Goal: Information Seeking & Learning: Learn about a topic

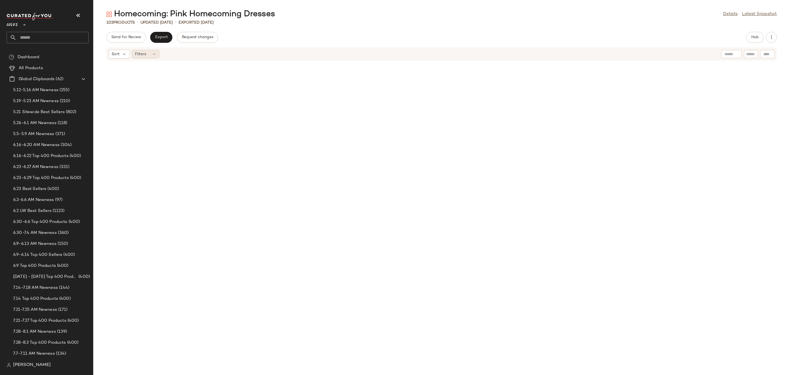
scroll to position [581, 0]
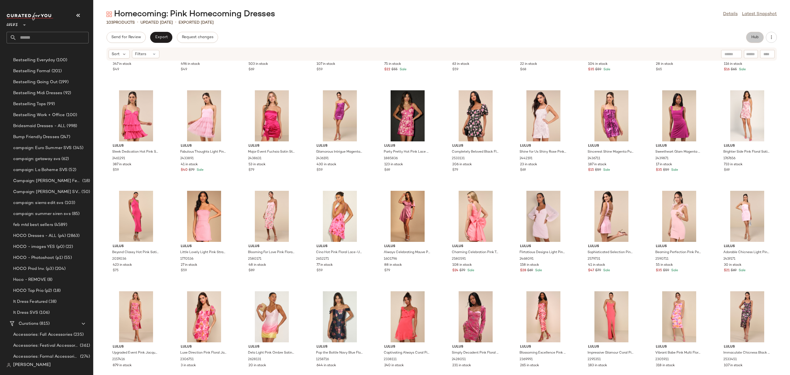
drag, startPoint x: 754, startPoint y: 36, endPoint x: 541, endPoint y: 49, distance: 213.5
click at [753, 36] on span "Hub" at bounding box center [755, 37] width 8 height 4
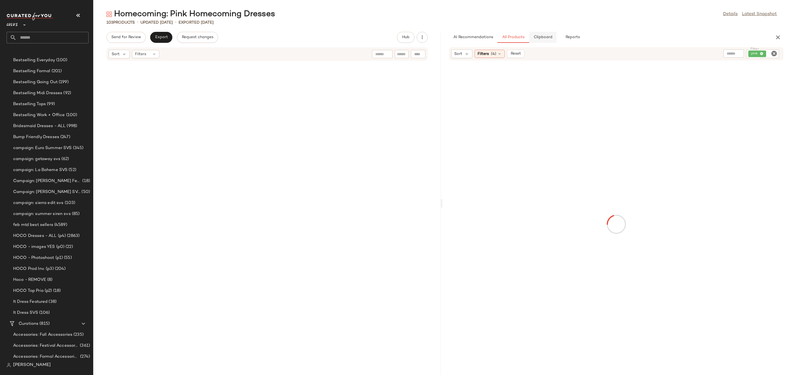
scroll to position [1105, 0]
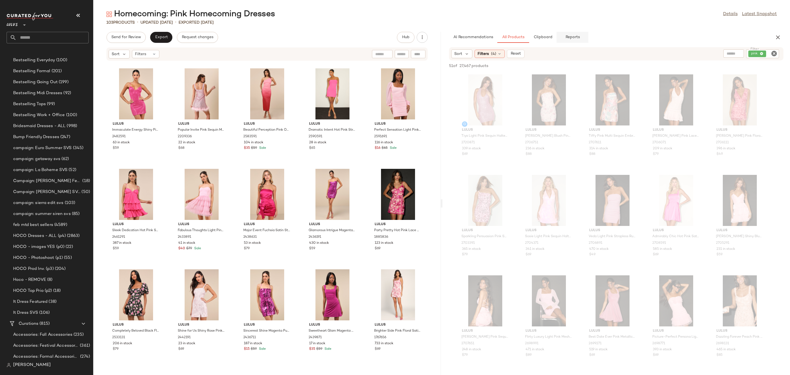
click at [580, 36] on button "Reports" at bounding box center [573, 37] width 32 height 11
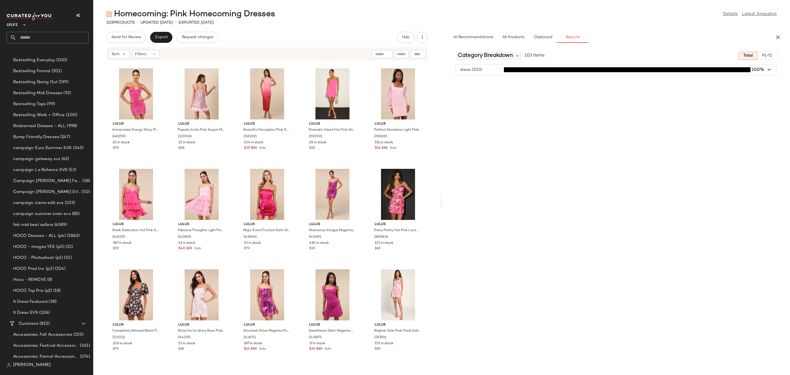
click at [512, 52] on span "Category Breakdown" at bounding box center [485, 56] width 55 height 8
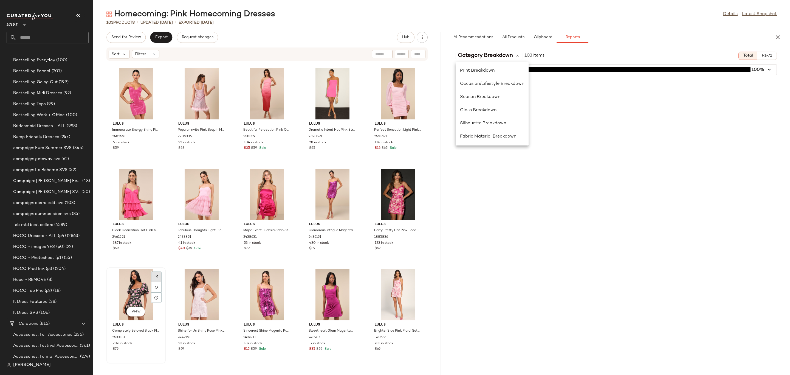
click at [154, 282] on div at bounding box center [156, 287] width 10 height 10
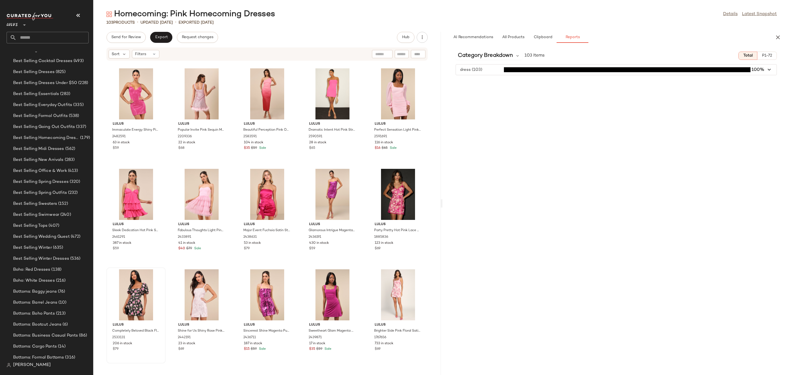
scroll to position [941, 0]
click at [498, 55] on span "Category Breakdown" at bounding box center [485, 56] width 55 height 8
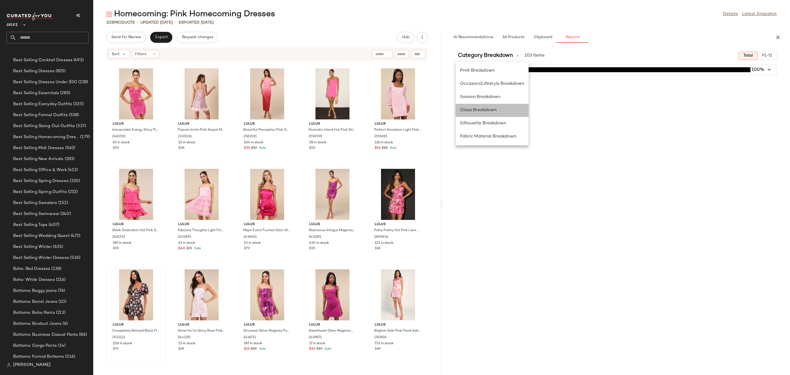
click at [488, 109] on span "Class Breakdown" at bounding box center [478, 110] width 36 height 5
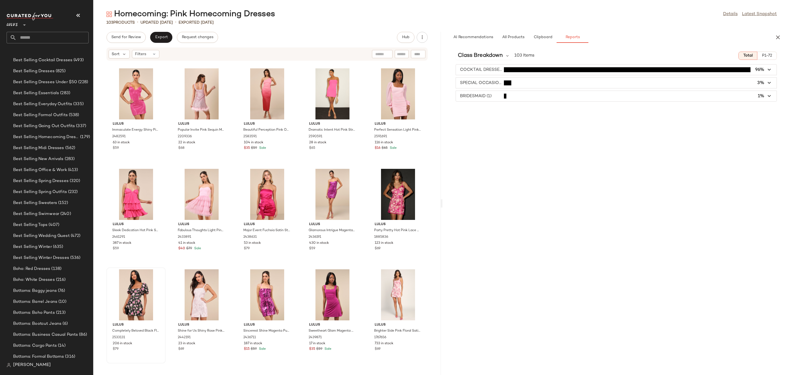
click at [500, 98] on span "button" at bounding box center [616, 96] width 321 height 10
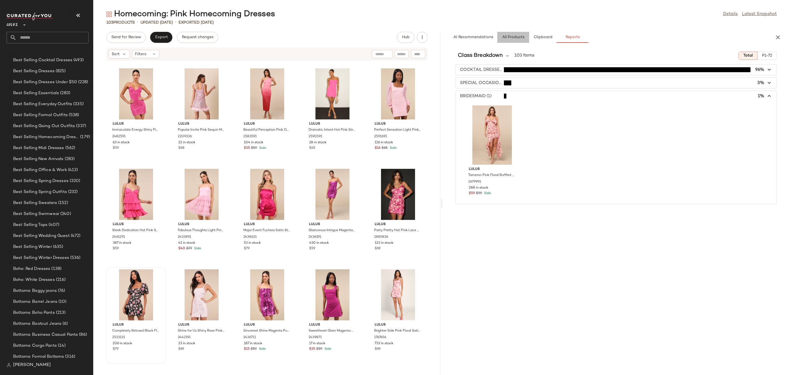
click at [515, 35] on span "All Products" at bounding box center [513, 37] width 23 height 4
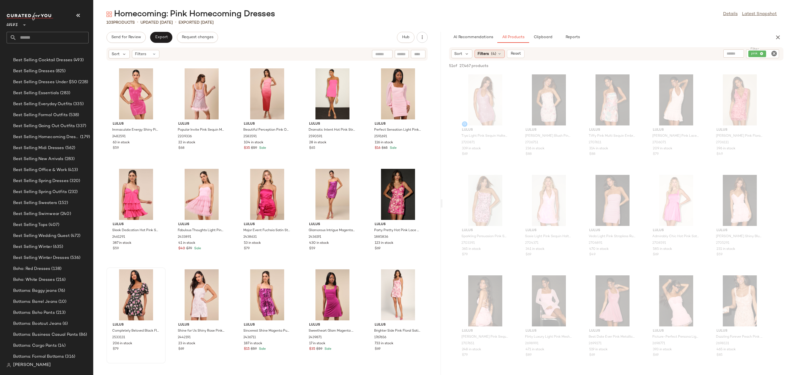
click at [492, 55] on span "(4)" at bounding box center [493, 54] width 5 height 6
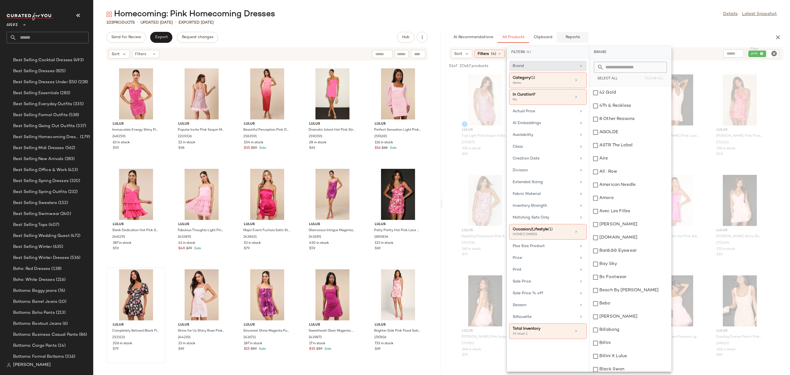
click at [584, 36] on button "Reports" at bounding box center [573, 37] width 32 height 11
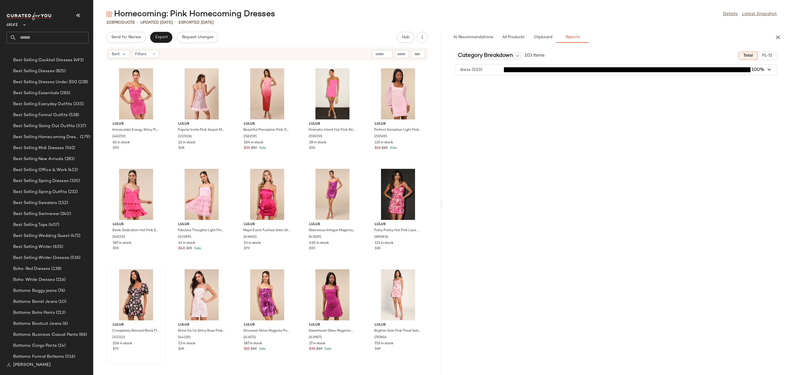
click at [511, 53] on span "Category Breakdown" at bounding box center [485, 56] width 55 height 8
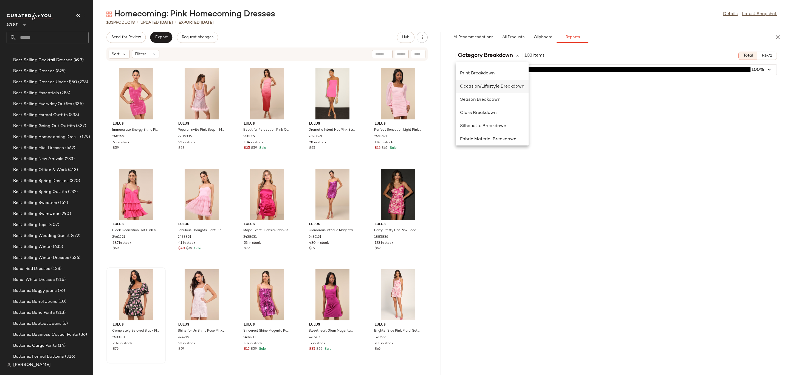
click at [519, 84] on span "Occasion/Lifestyle Breakdown" at bounding box center [492, 86] width 64 height 5
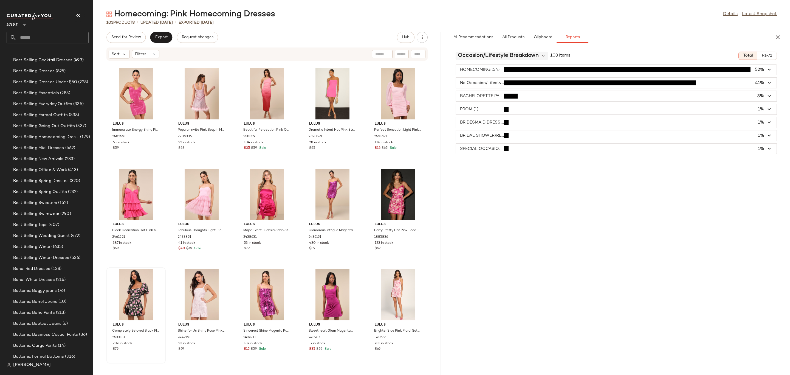
click at [525, 58] on span "Occasion/Lifestyle Breakdown" at bounding box center [498, 56] width 81 height 8
click at [502, 133] on div "Print Breakdown" at bounding box center [501, 136] width 82 height 7
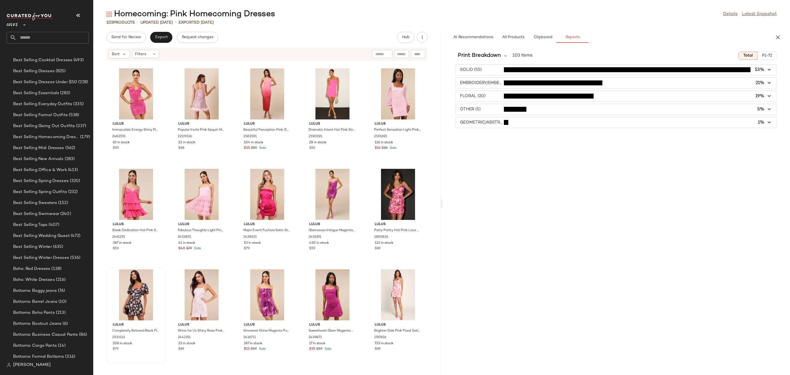
click at [485, 110] on span "button" at bounding box center [616, 109] width 321 height 10
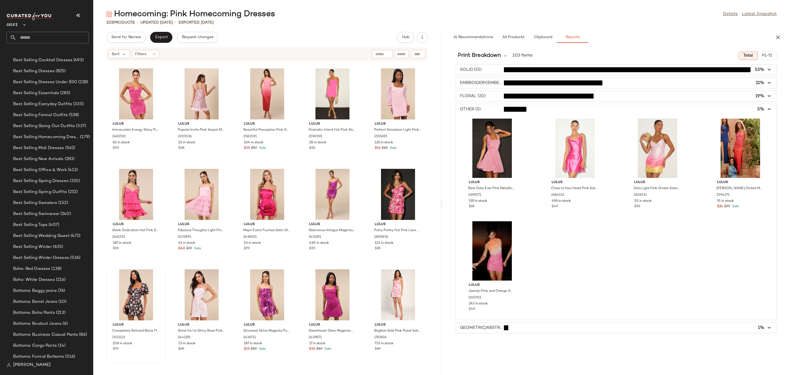
click at [520, 325] on span "button" at bounding box center [616, 327] width 321 height 10
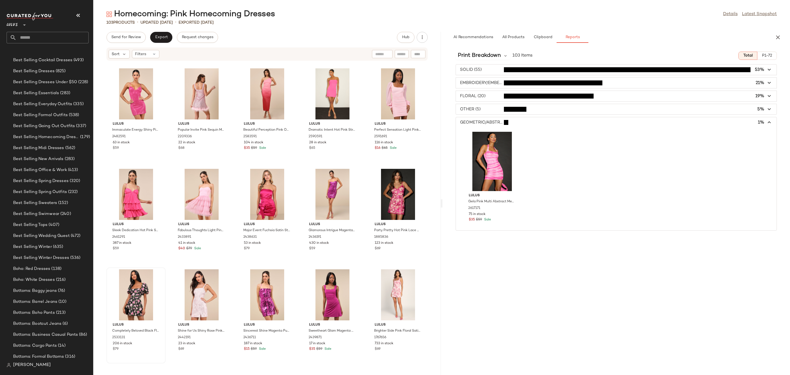
click at [499, 96] on span "button" at bounding box center [616, 96] width 321 height 10
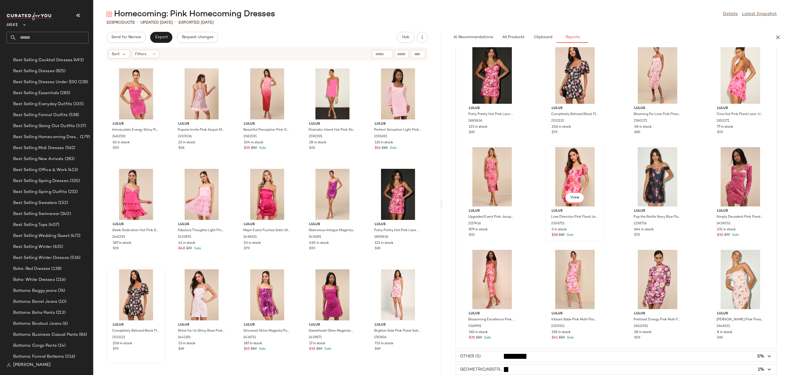
scroll to position [267, 0]
click at [777, 32] on button "button" at bounding box center [778, 37] width 11 height 11
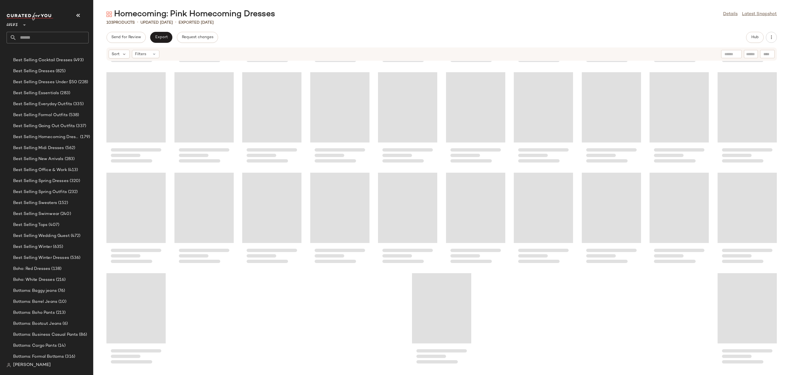
scroll to position [402, 0]
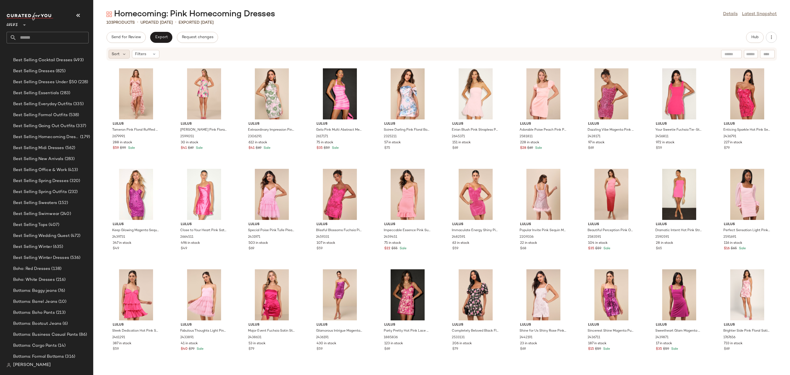
click at [120, 55] on div "Sort" at bounding box center [119, 54] width 21 height 9
click at [287, 30] on div "Homecoming: Pink Homecoming Dresses Details Latest Snapshot 103 Products • upda…" at bounding box center [441, 192] width 697 height 366
click at [753, 36] on span "Hub" at bounding box center [755, 37] width 8 height 4
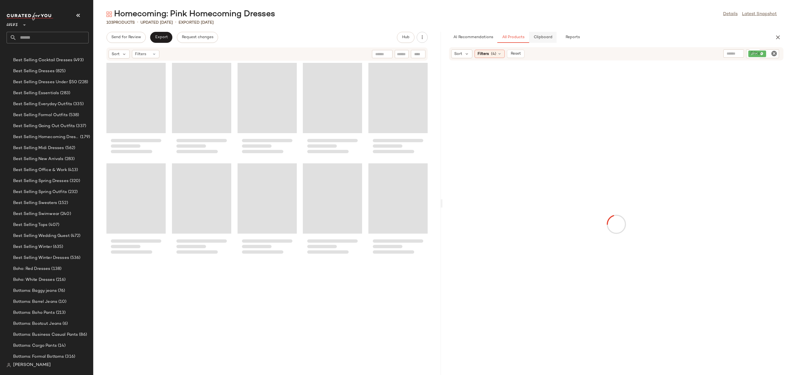
scroll to position [703, 0]
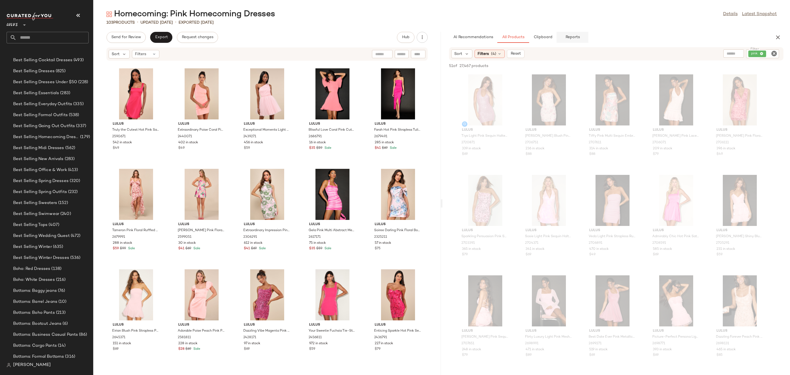
click at [570, 40] on span "Reports" at bounding box center [572, 37] width 15 height 4
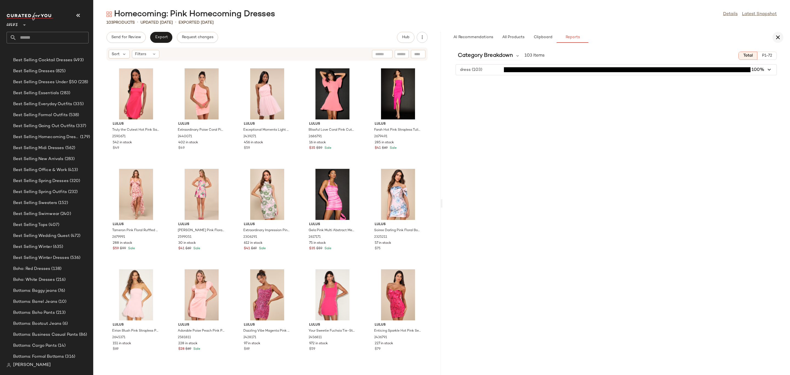
click at [778, 35] on icon "button" at bounding box center [778, 37] width 7 height 7
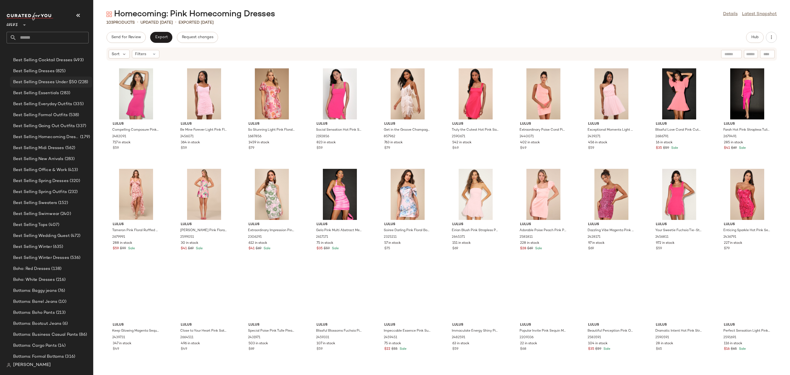
scroll to position [201, 0]
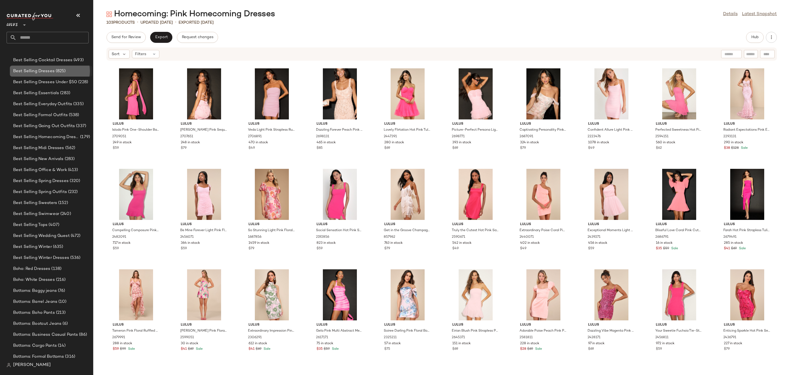
click at [45, 69] on span "Best Selling Dresses" at bounding box center [33, 71] width 41 height 6
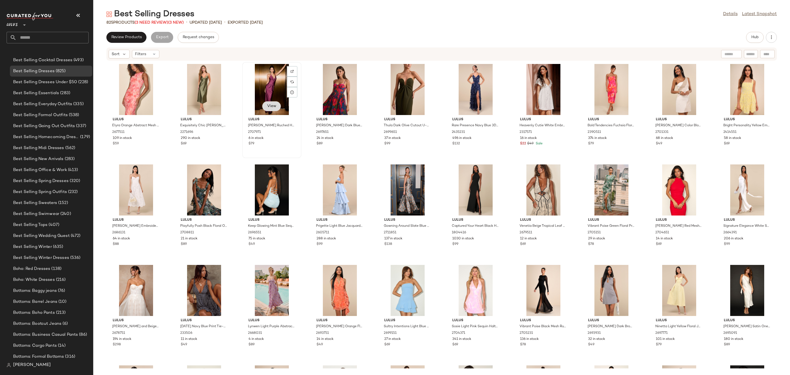
click at [277, 106] on button "View" at bounding box center [271, 106] width 19 height 10
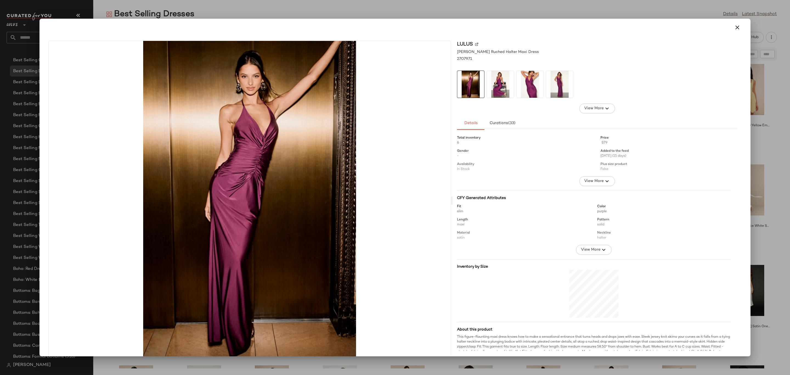
click at [314, 12] on div at bounding box center [395, 187] width 790 height 375
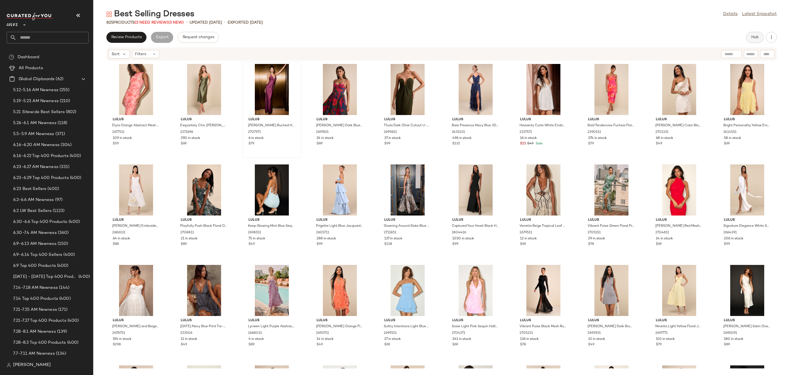
click at [758, 38] on span "Hub" at bounding box center [755, 37] width 8 height 4
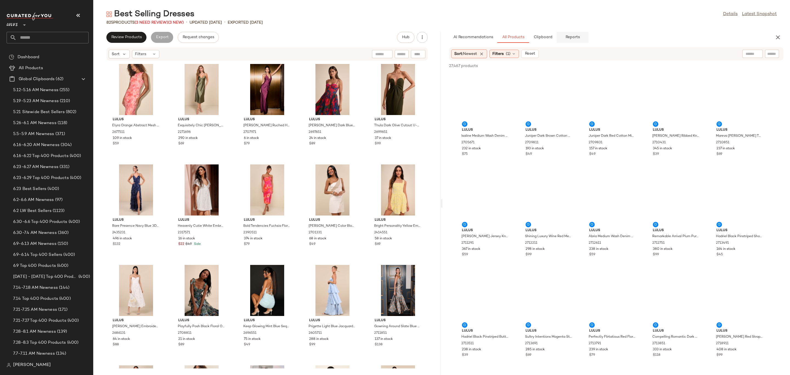
click at [577, 40] on button "Reports" at bounding box center [573, 37] width 32 height 11
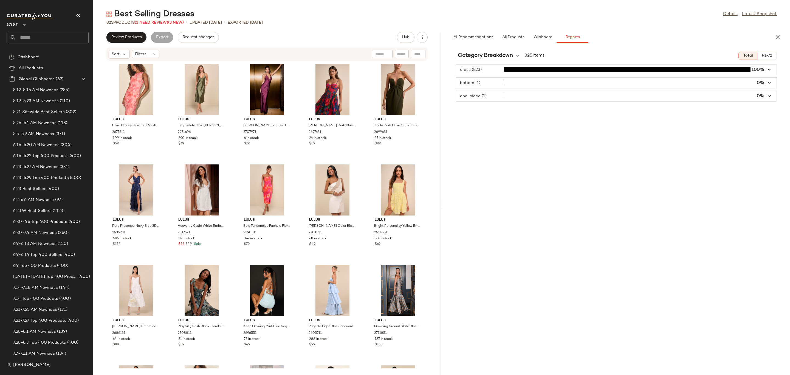
click at [478, 72] on span "button" at bounding box center [616, 69] width 321 height 10
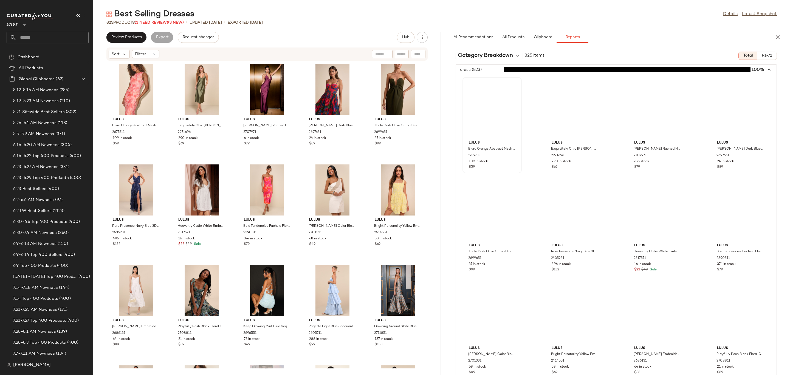
click at [477, 81] on div at bounding box center [492, 108] width 55 height 59
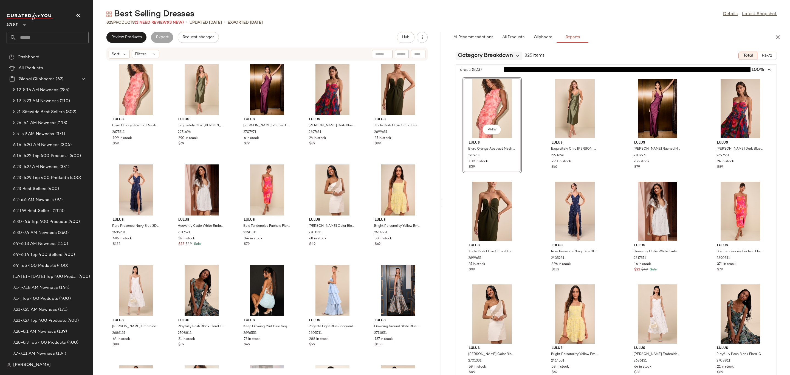
click at [516, 55] on icon at bounding box center [517, 55] width 5 height 5
click at [597, 55] on div "Category Breakdown 825 Items Total P1-72" at bounding box center [617, 56] width 348 height 8
click at [475, 59] on span "Category Breakdown" at bounding box center [485, 56] width 55 height 8
click at [478, 73] on span "Category Breakdown" at bounding box center [482, 71] width 45 height 5
click at [493, 52] on span "Category Breakdown" at bounding box center [485, 56] width 55 height 8
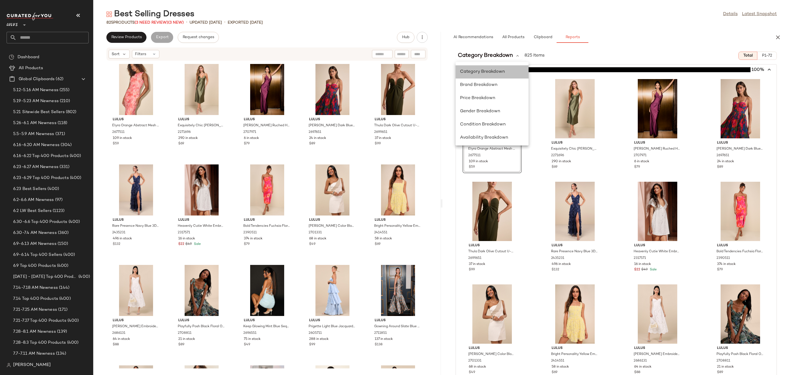
click at [497, 92] on div "Category Breakdown" at bounding box center [492, 98] width 73 height 13
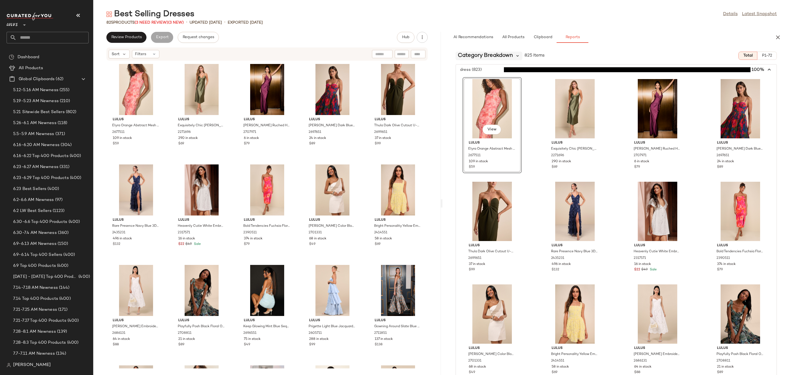
click at [516, 58] on icon at bounding box center [517, 55] width 5 height 5
click at [779, 41] on button "button" at bounding box center [778, 37] width 11 height 11
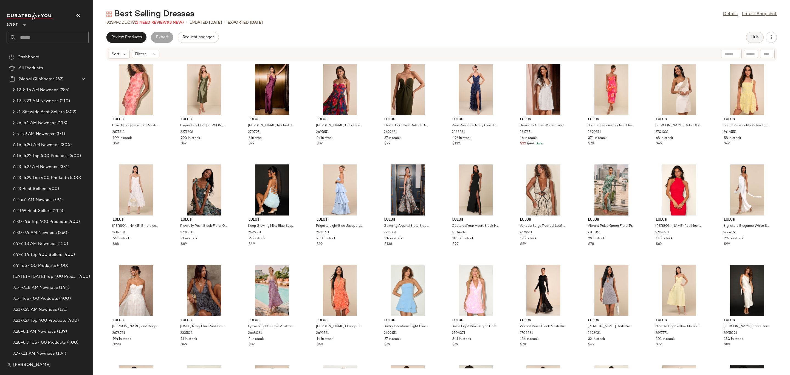
click at [753, 39] on span "Hub" at bounding box center [755, 37] width 8 height 4
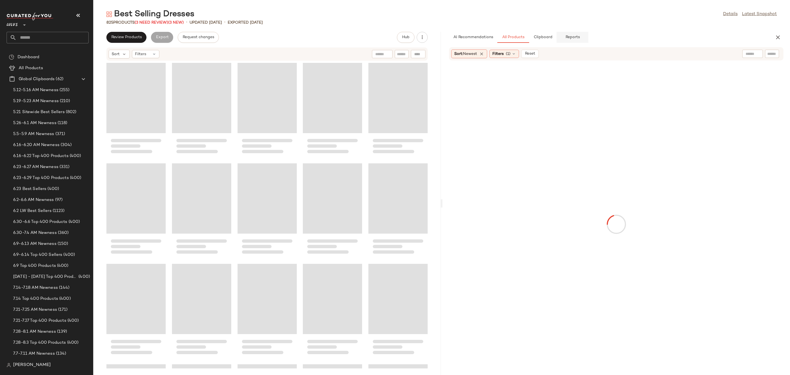
click at [572, 36] on span "Reports" at bounding box center [572, 37] width 15 height 4
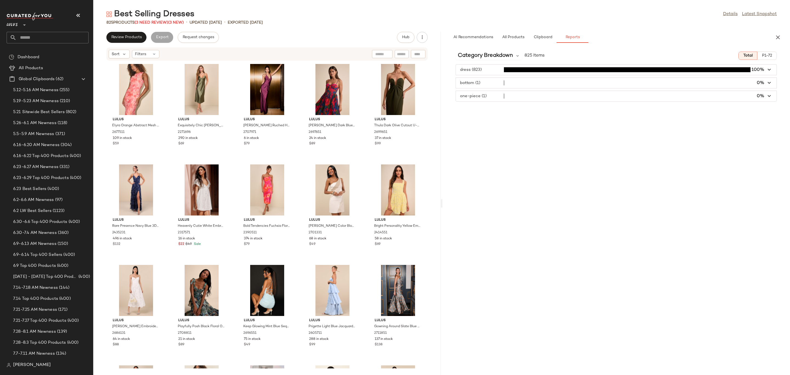
click at [483, 97] on span "button" at bounding box center [616, 96] width 321 height 10
click at [482, 85] on span "button" at bounding box center [616, 83] width 321 height 10
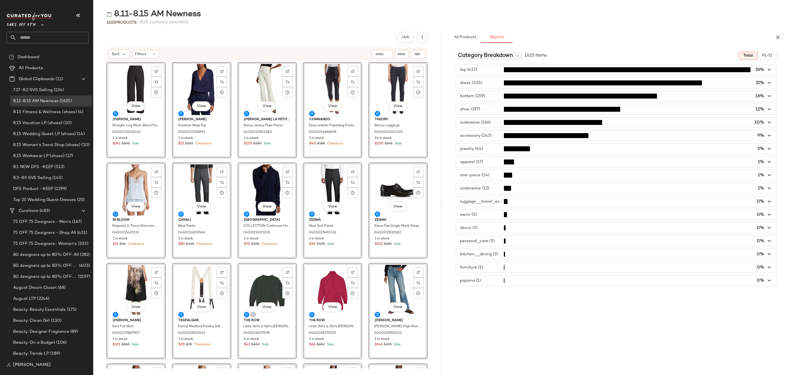
click at [512, 57] on span "Category Breakdown" at bounding box center [485, 56] width 55 height 8
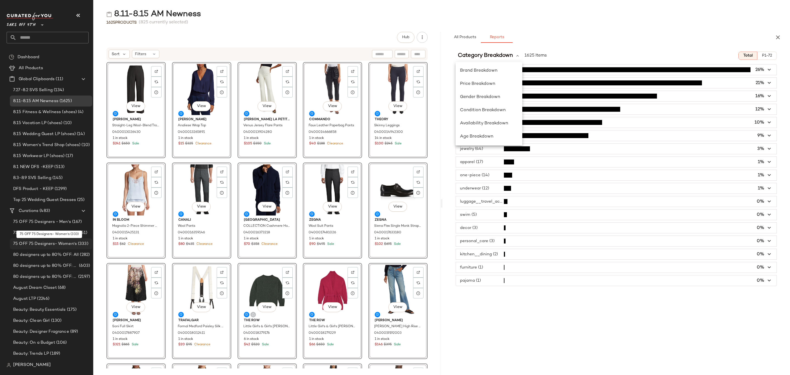
click at [44, 248] on div "75 OFF 75 Designers- Women's (333)" at bounding box center [51, 243] width 82 height 11
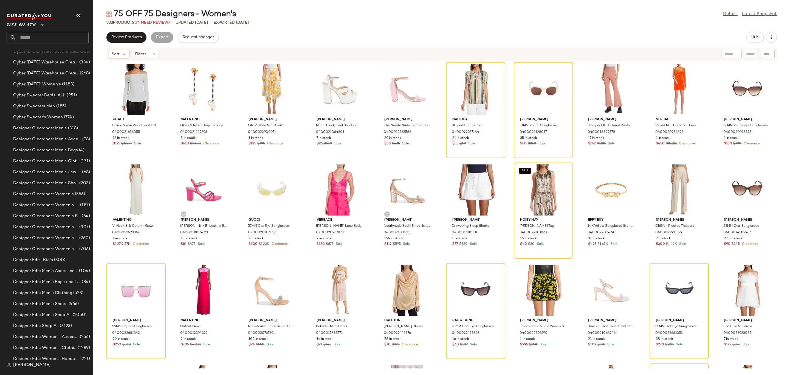
scroll to position [1902, 0]
click at [50, 275] on div "Designer Edit: Shop All (7123)" at bounding box center [51, 273] width 82 height 11
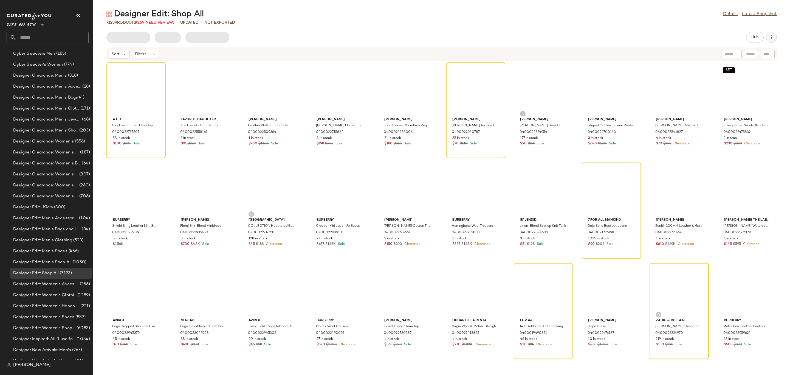
click at [772, 38] on icon "button" at bounding box center [771, 37] width 5 height 5
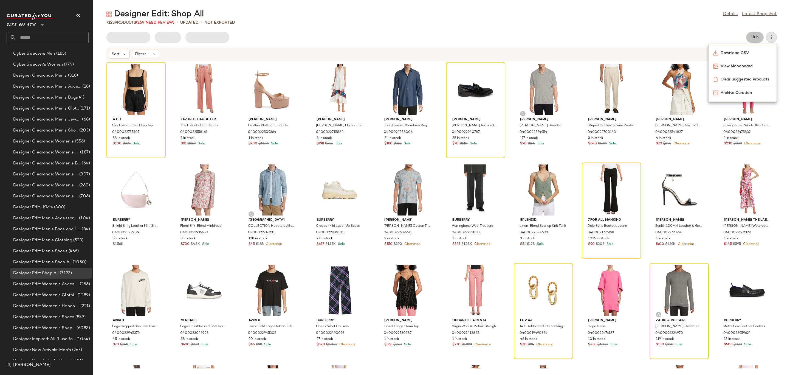
click at [755, 36] on span "Hub" at bounding box center [755, 37] width 8 height 4
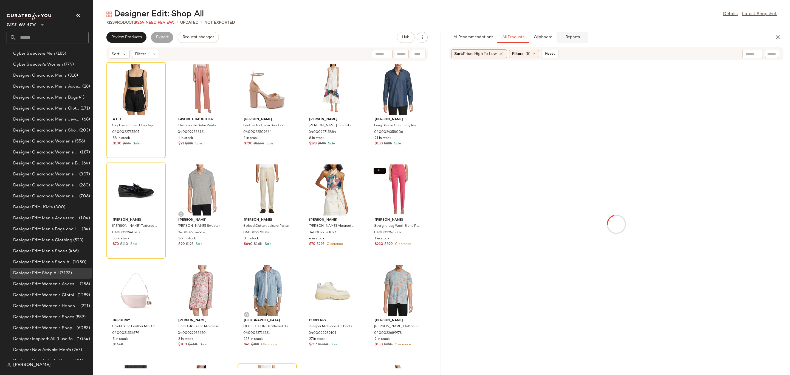
click at [570, 38] on span "Reports" at bounding box center [572, 37] width 15 height 4
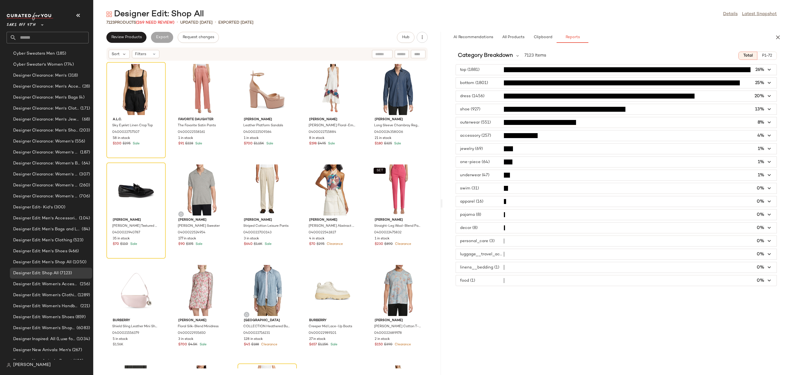
click at [770, 83] on icon "button" at bounding box center [770, 83] width 6 height 6
click at [770, 81] on icon "button" at bounding box center [770, 83] width 6 height 6
click at [761, 81] on span "button" at bounding box center [616, 83] width 321 height 10
click at [482, 83] on span "button" at bounding box center [616, 83] width 321 height 10
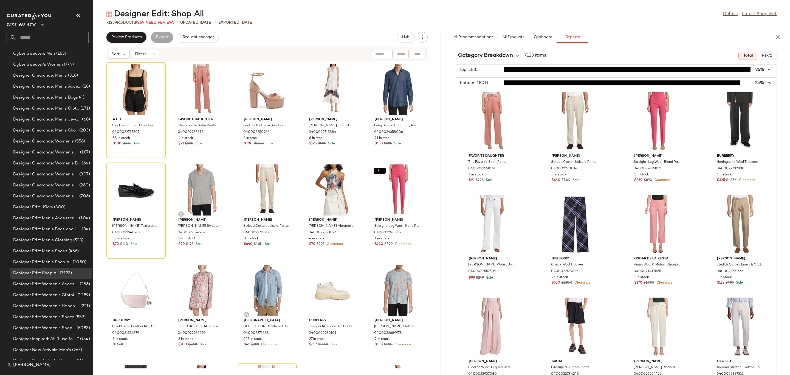
click at [482, 83] on span "button" at bounding box center [616, 83] width 321 height 10
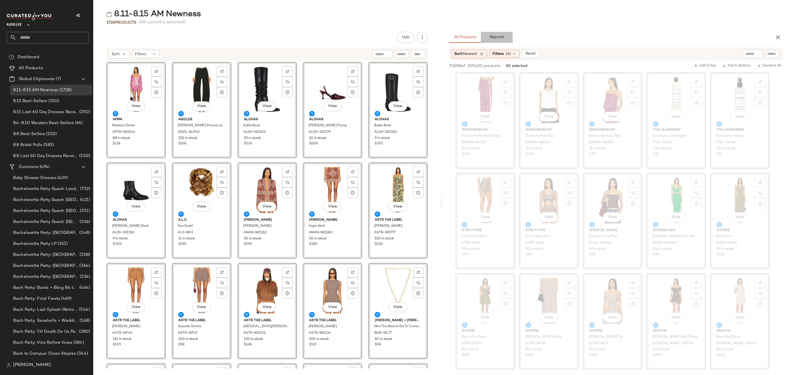
click at [502, 38] on span "Reports" at bounding box center [497, 37] width 15 height 4
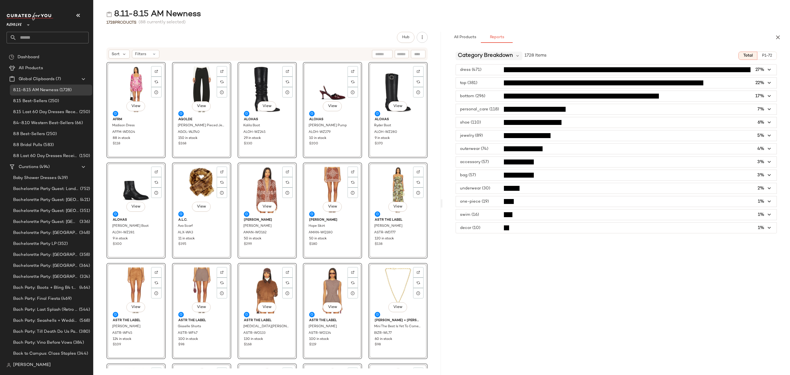
click at [510, 56] on span "Category Breakdown" at bounding box center [485, 56] width 55 height 8
click at [576, 37] on div "All Products Reports" at bounding box center [607, 37] width 317 height 11
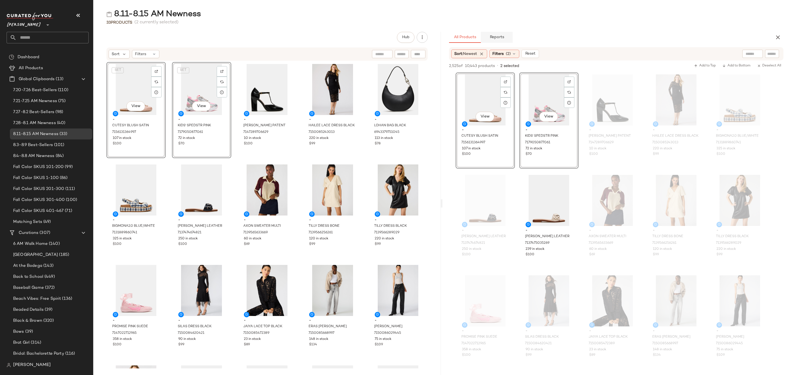
click at [499, 36] on span "Reports" at bounding box center [497, 37] width 15 height 4
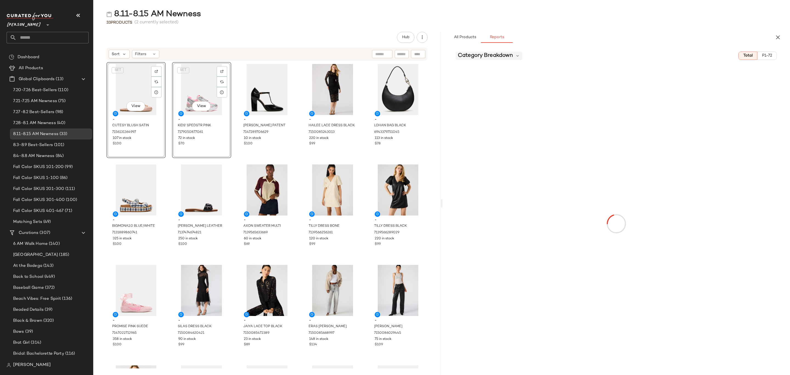
click at [502, 56] on span "Category Breakdown" at bounding box center [485, 56] width 55 height 8
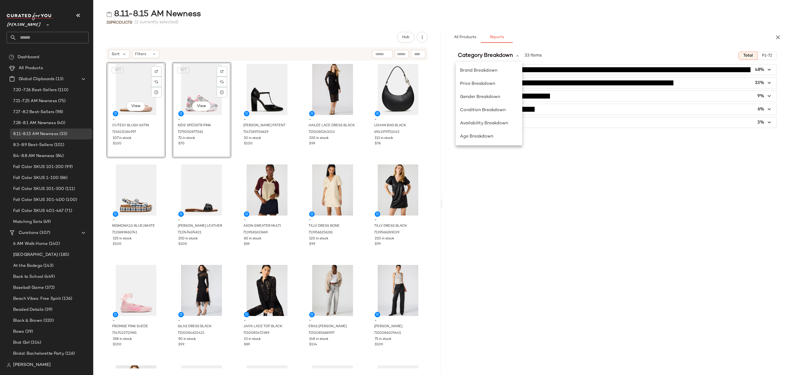
click at [677, 21] on div "33 Products (2 currently selected)" at bounding box center [441, 22] width 697 height 5
